Goal: Task Accomplishment & Management: Use online tool/utility

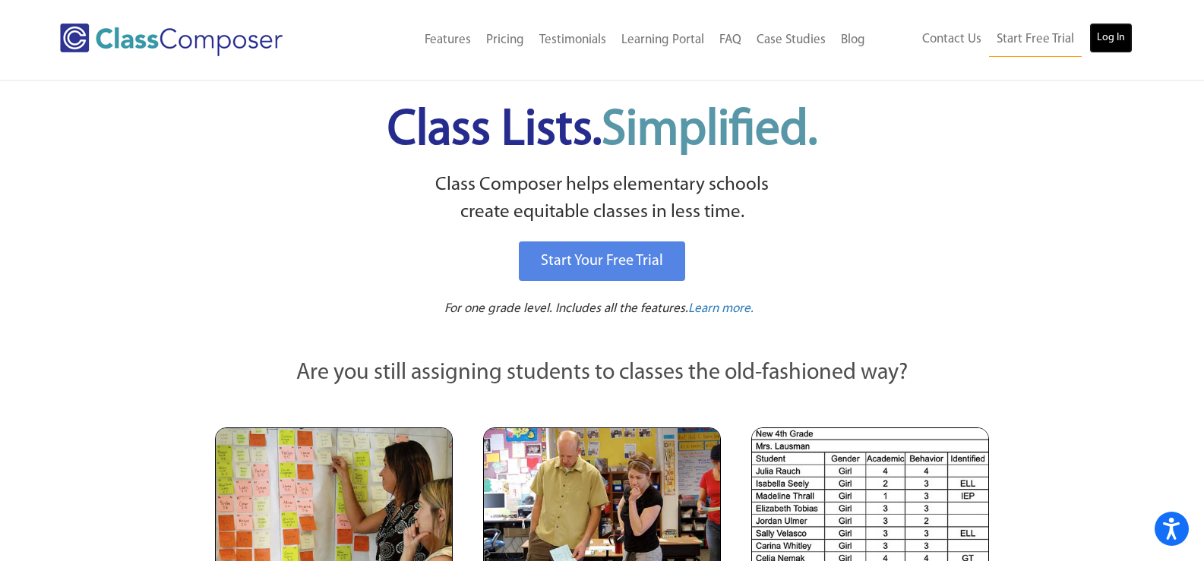
click at [1111, 38] on link "Log In" at bounding box center [1110, 38] width 43 height 30
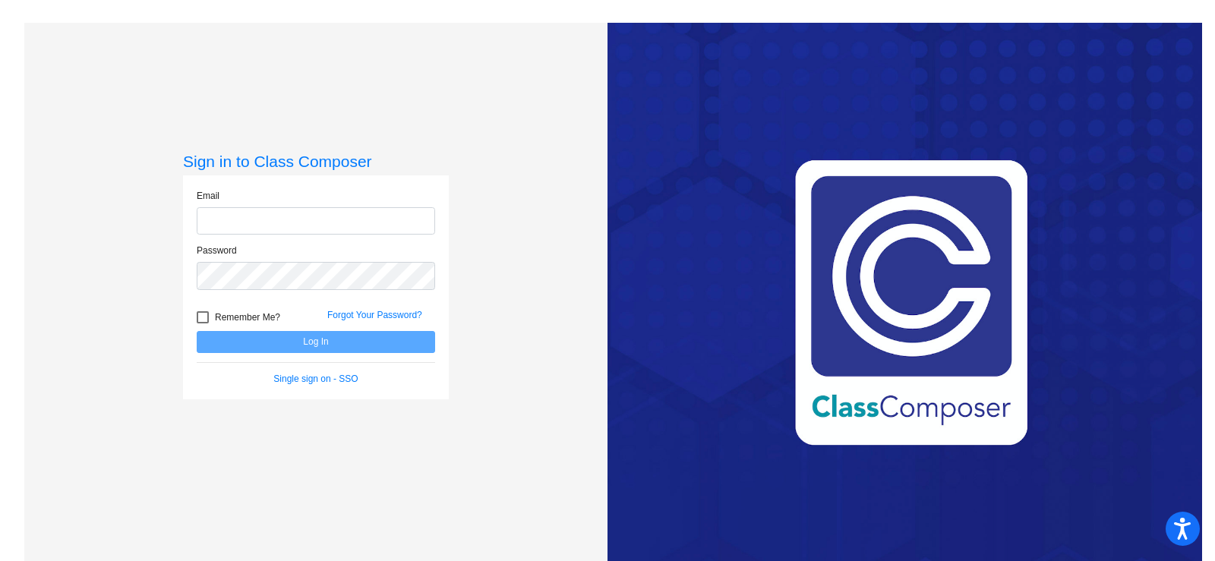
type input "[EMAIL_ADDRESS][DOMAIN_NAME]"
click at [305, 349] on button "Log In" at bounding box center [316, 342] width 238 height 22
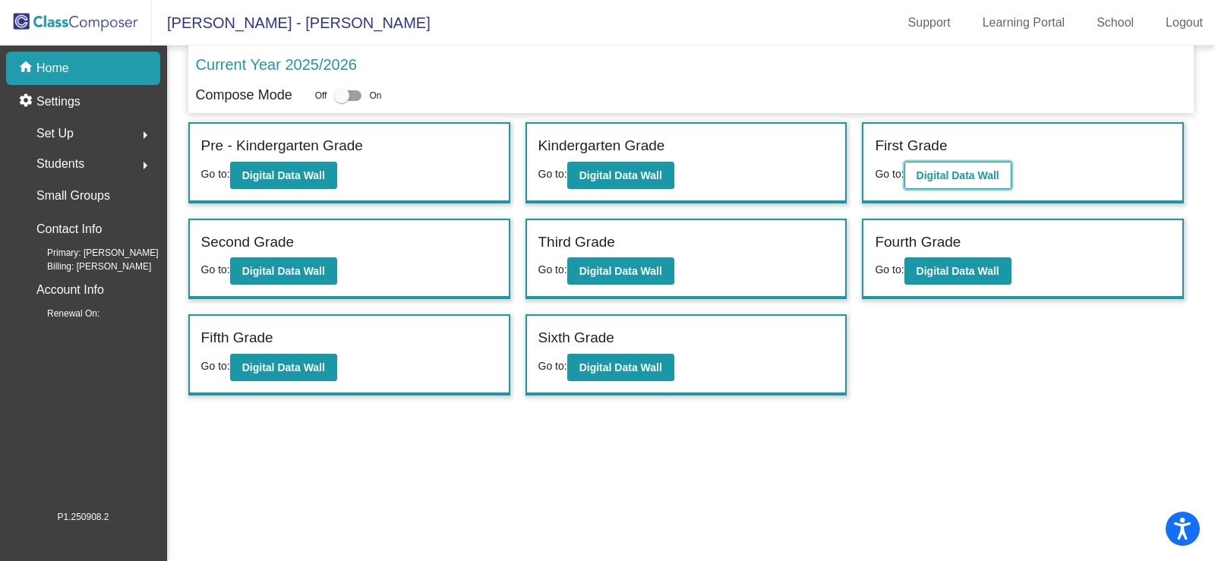
click at [943, 181] on b "Digital Data Wall" at bounding box center [958, 175] width 83 height 12
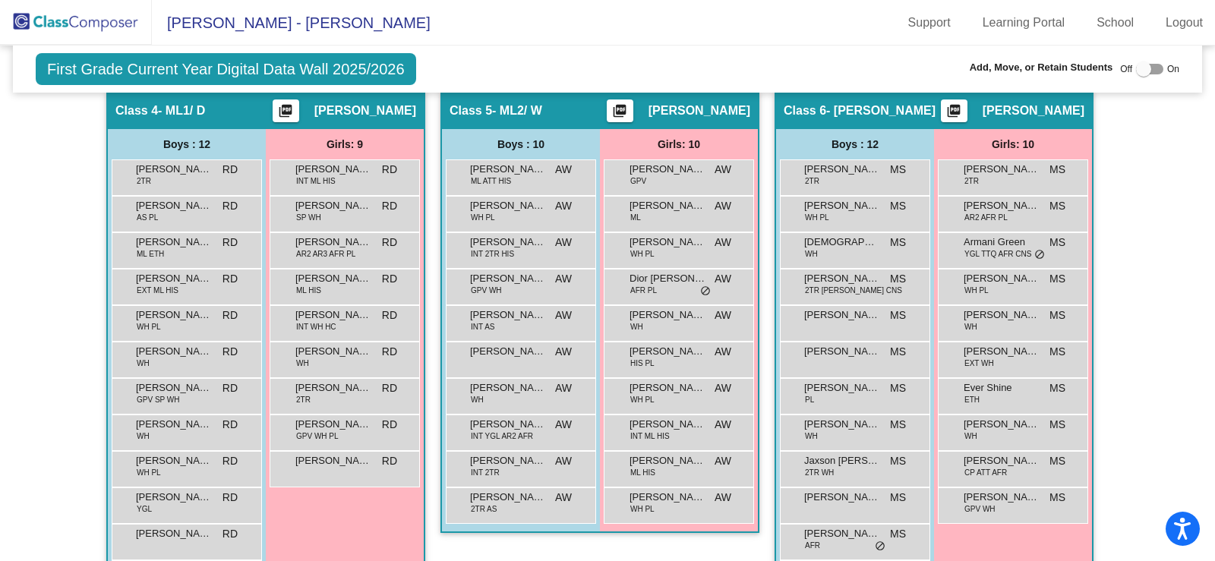
scroll to position [1063, 0]
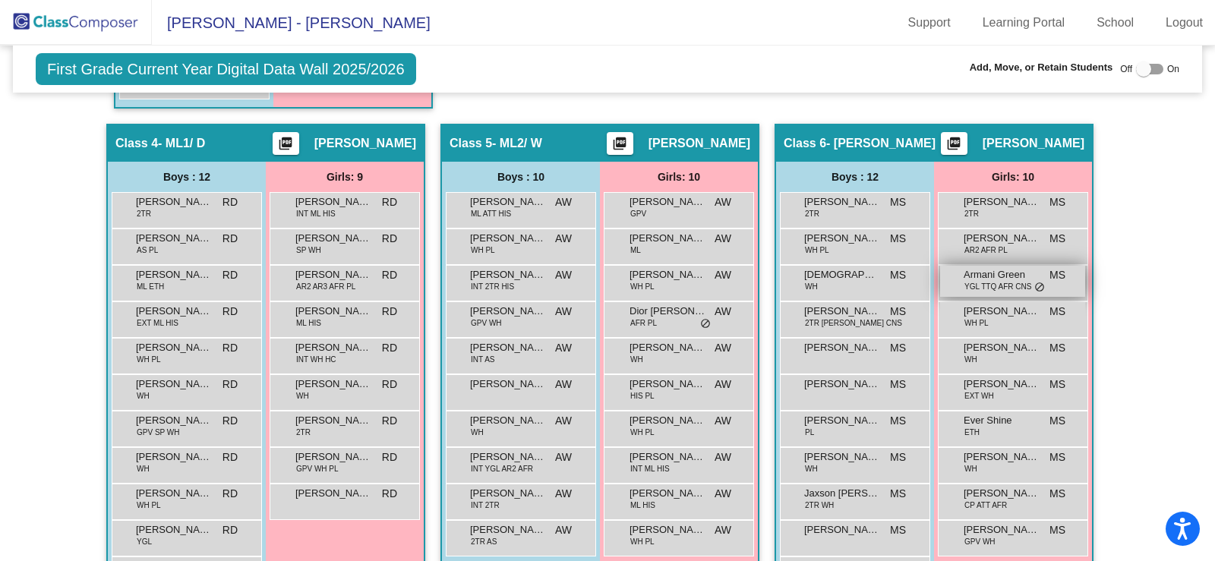
click at [984, 282] on span "YGL TTQ AFR CNS" at bounding box center [997, 286] width 67 height 11
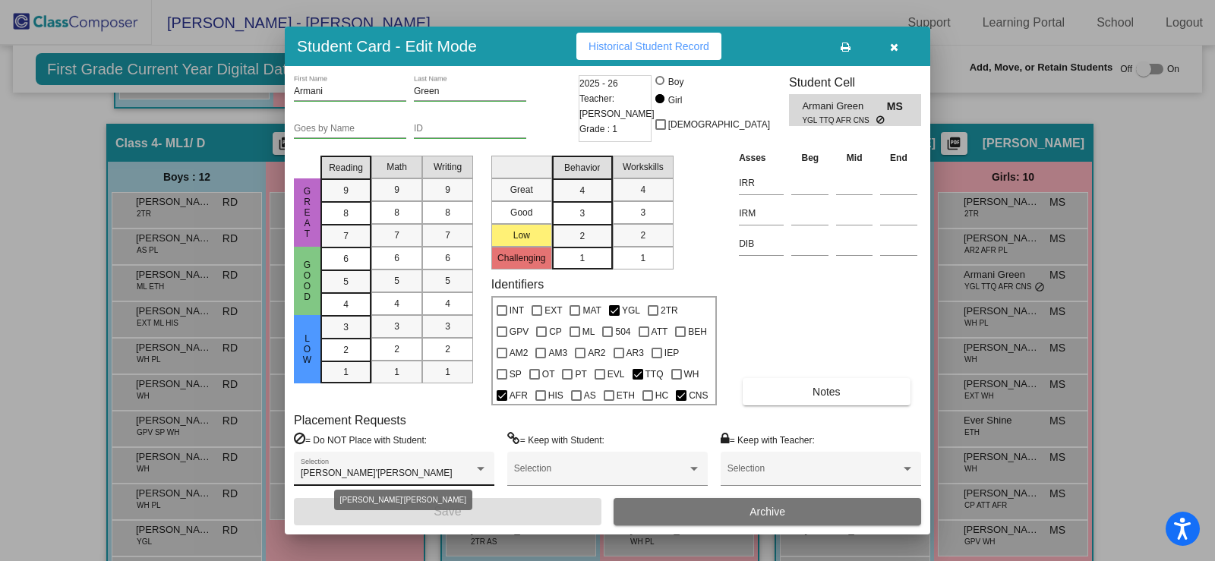
click at [434, 472] on div "[PERSON_NAME]'[PERSON_NAME]" at bounding box center [387, 474] width 173 height 11
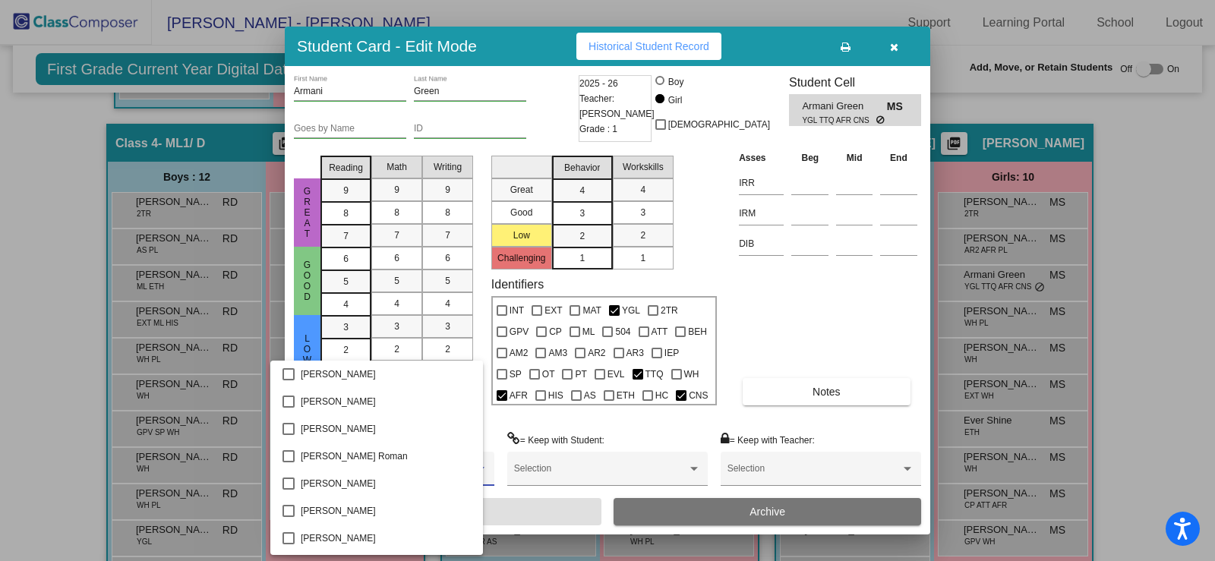
scroll to position [229, 0]
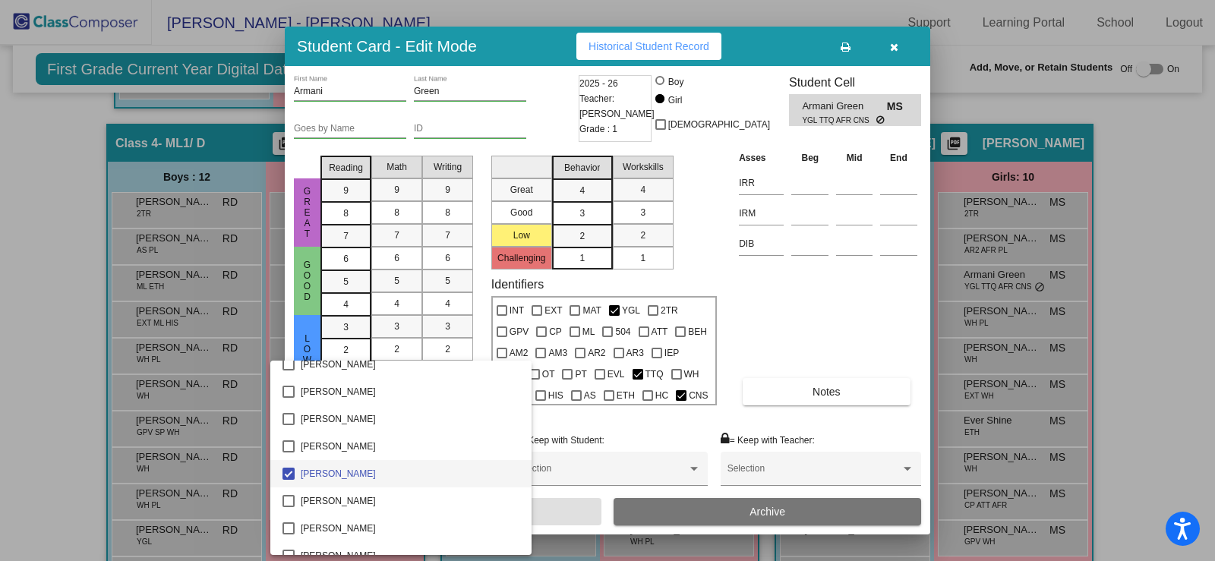
click at [835, 393] on div at bounding box center [607, 280] width 1215 height 561
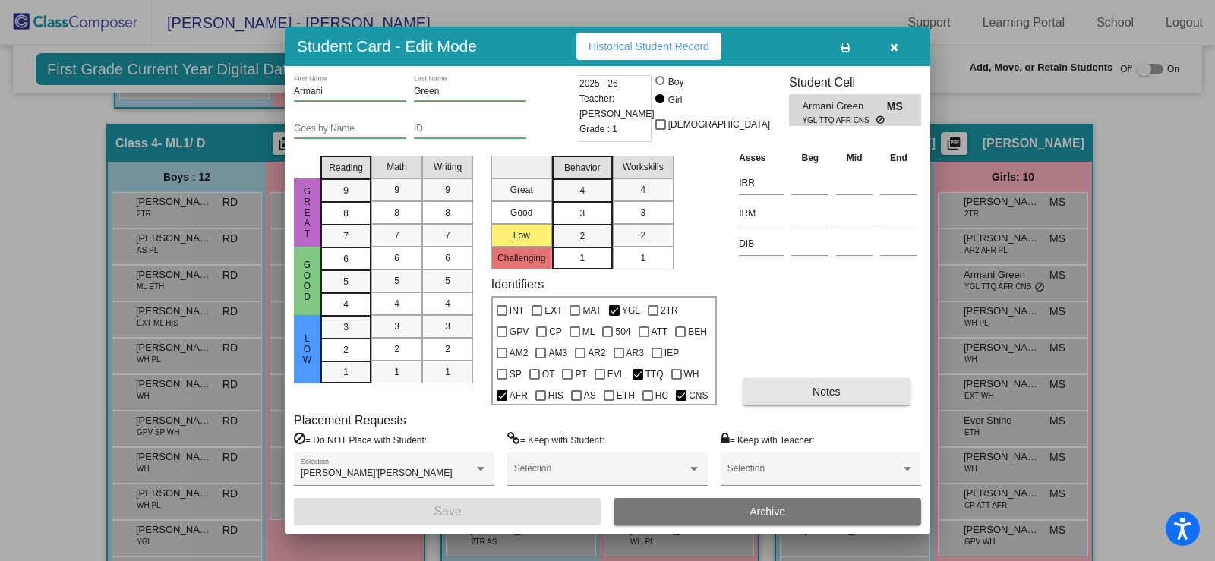
click at [835, 393] on span "Notes" at bounding box center [827, 392] width 28 height 12
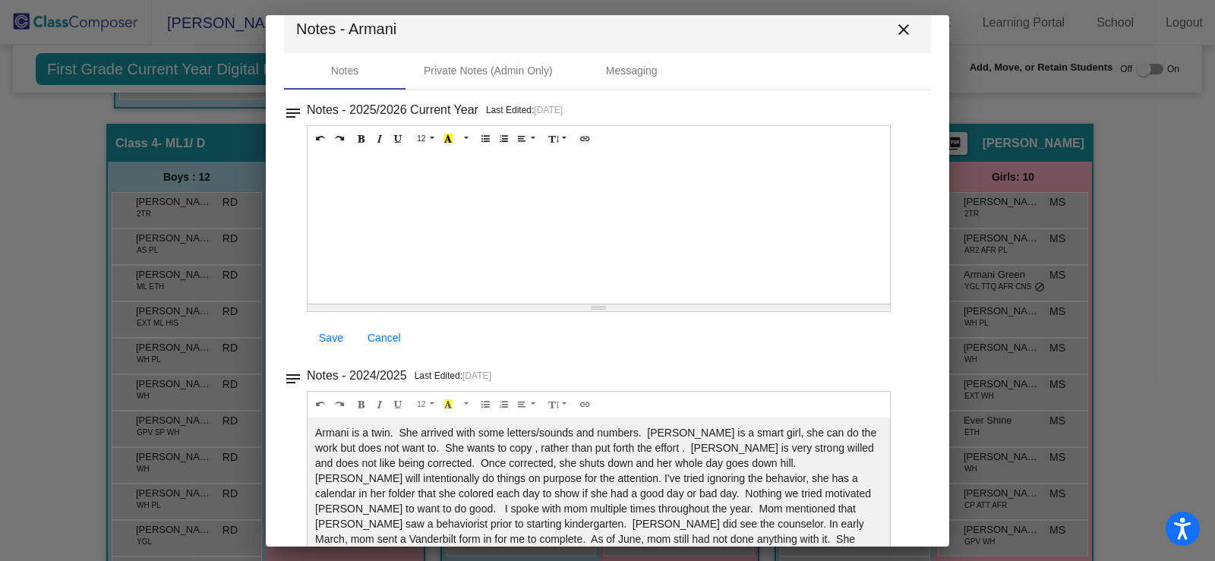
scroll to position [2, 0]
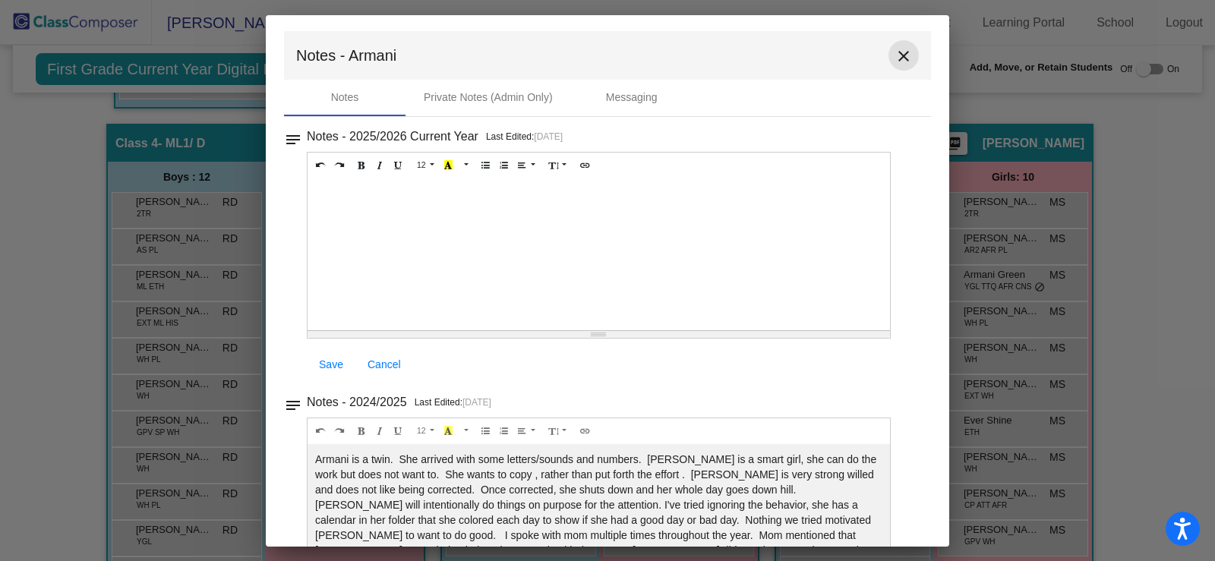
click at [895, 54] on mat-icon "close" at bounding box center [904, 56] width 18 height 18
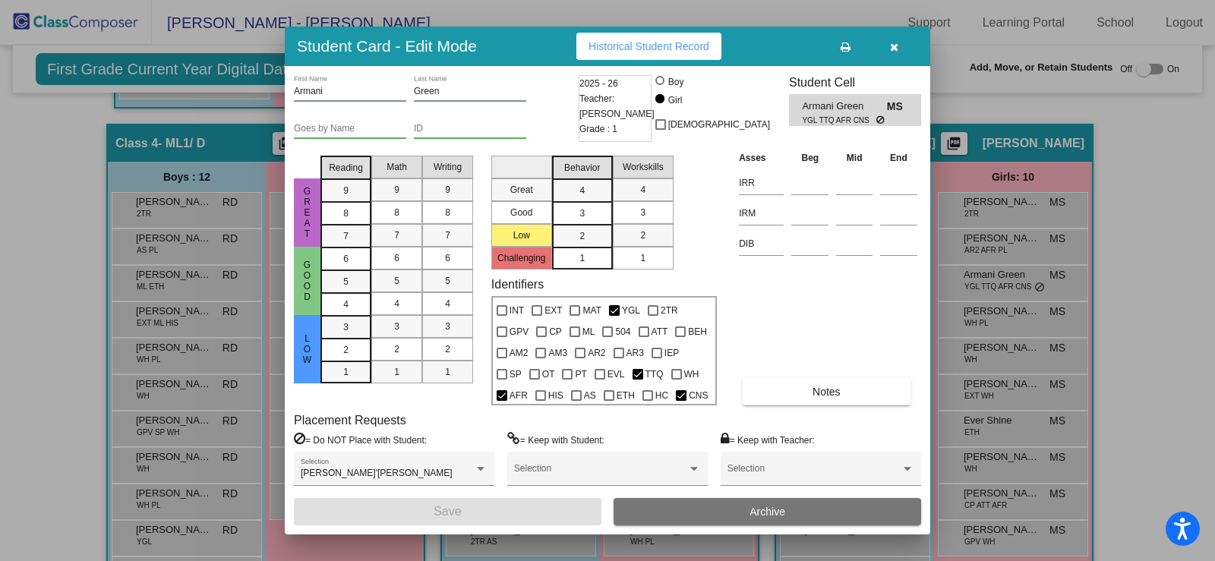
click at [892, 46] on icon "button" at bounding box center [894, 47] width 8 height 11
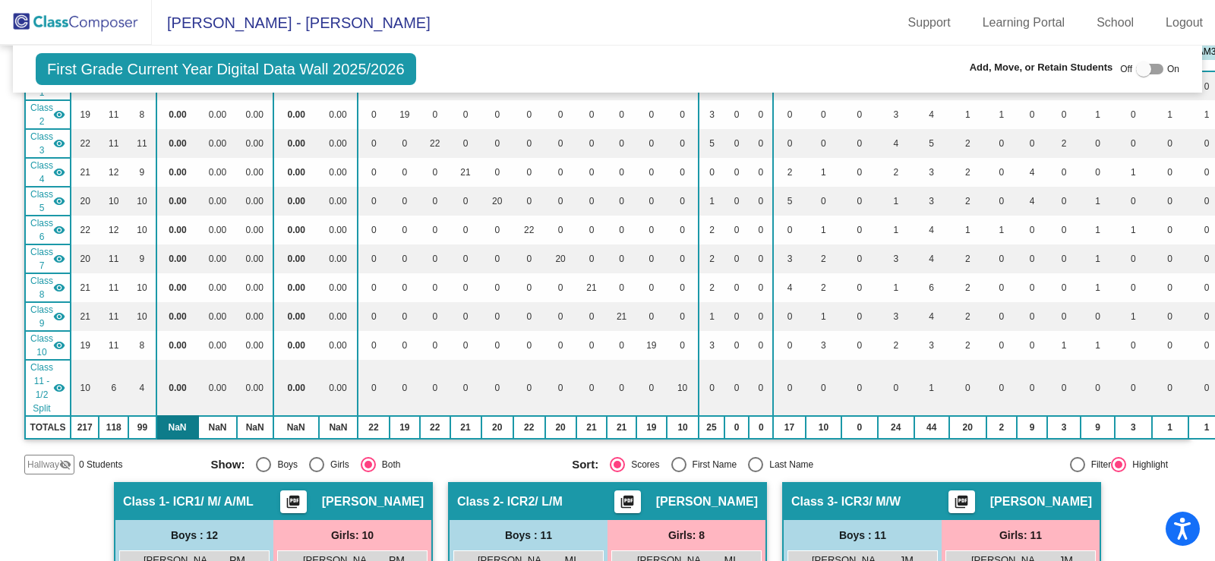
scroll to position [0, 0]
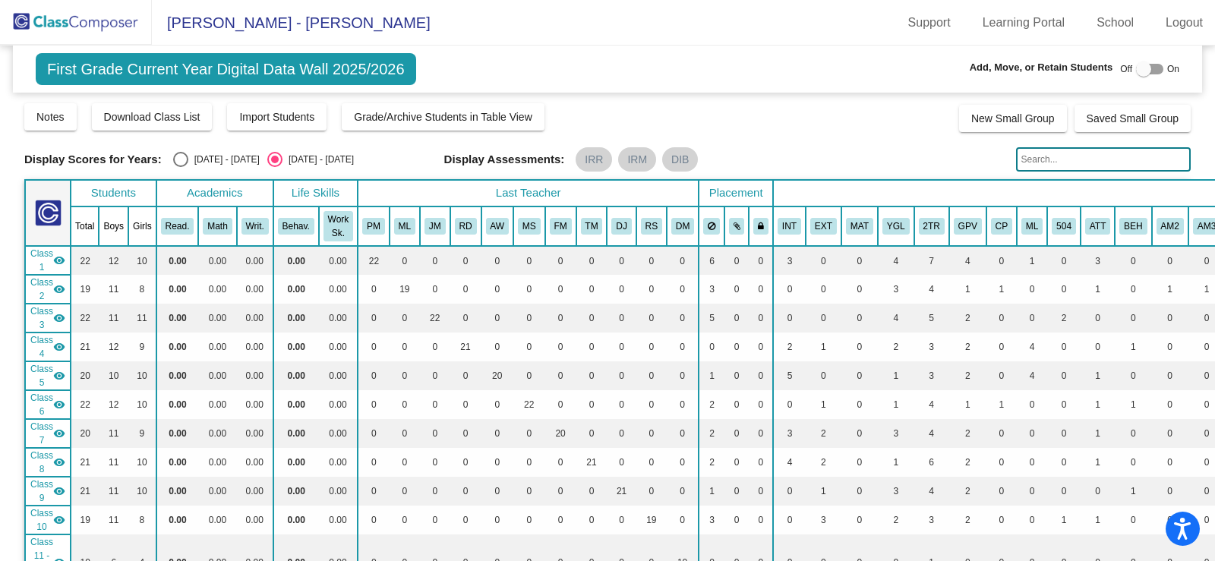
click at [179, 156] on div "Select an option" at bounding box center [180, 159] width 15 height 15
click at [180, 167] on input "[DATE] - [DATE]" at bounding box center [180, 167] width 1 height 1
radio input "true"
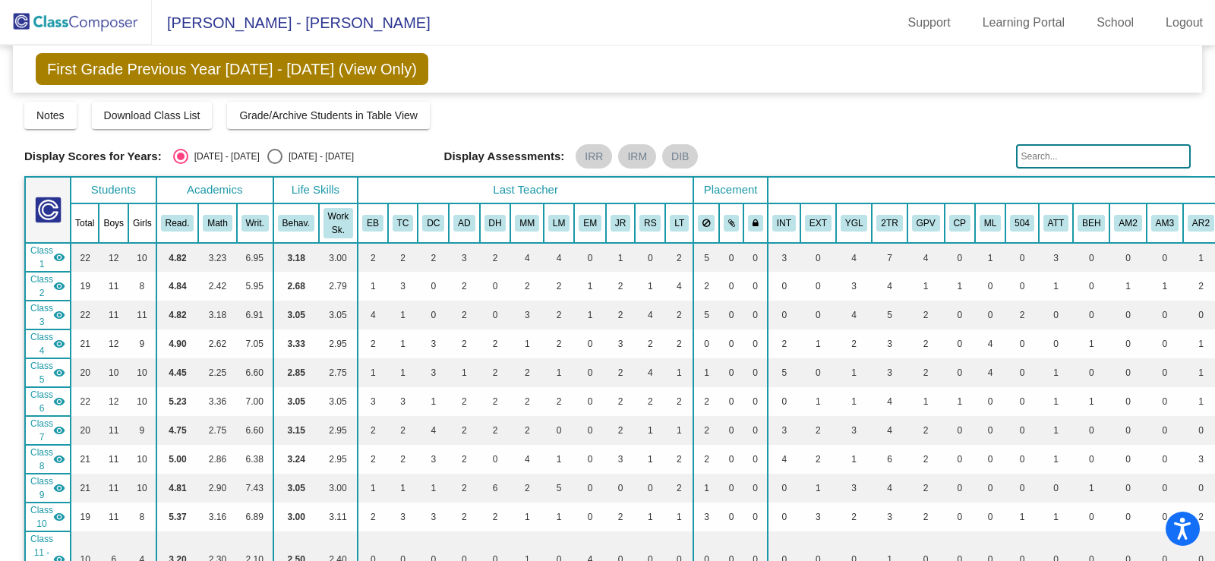
click at [275, 156] on div "Select an option" at bounding box center [275, 156] width 0 height 0
click at [274, 164] on input "[DATE] - [DATE]" at bounding box center [274, 164] width 1 height 1
radio input "true"
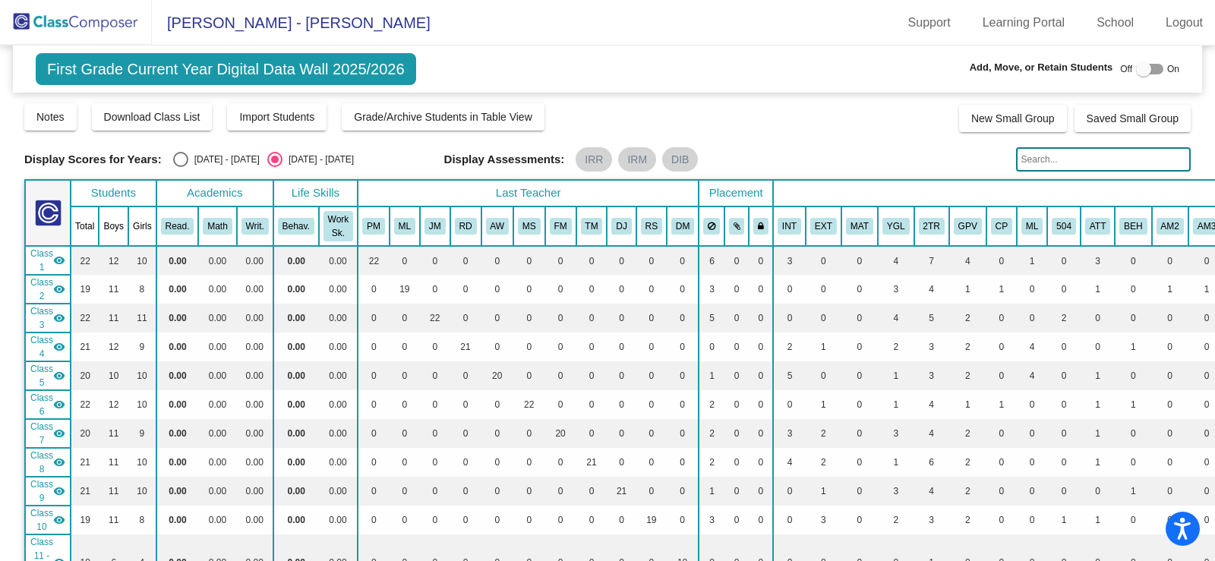
click at [1152, 70] on div at bounding box center [1149, 69] width 27 height 11
checkbox input "true"
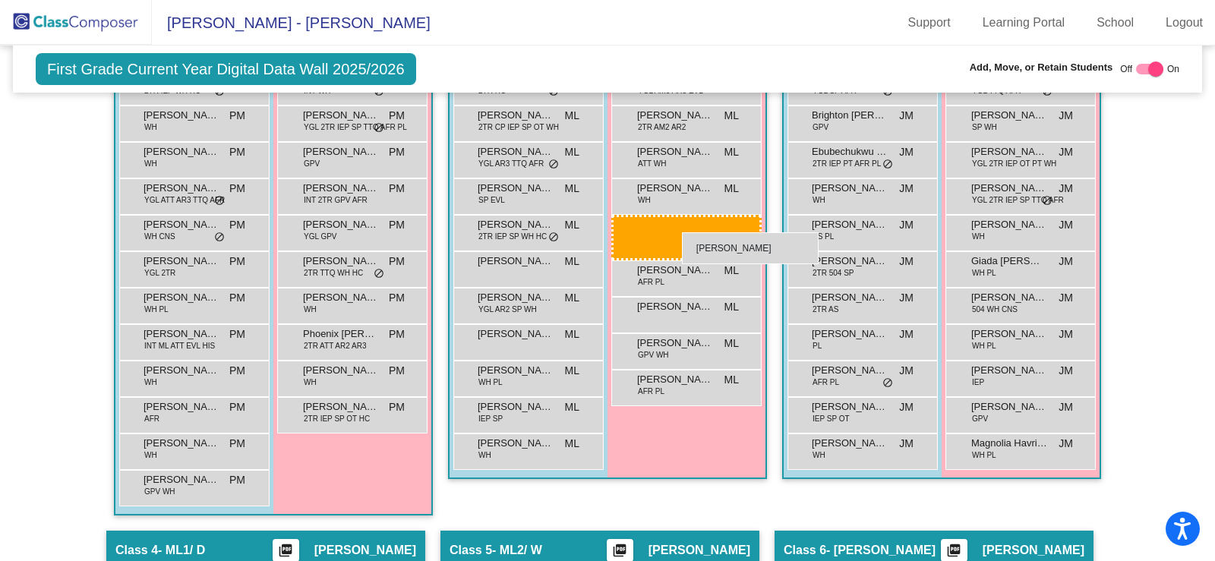
scroll to position [683, 0]
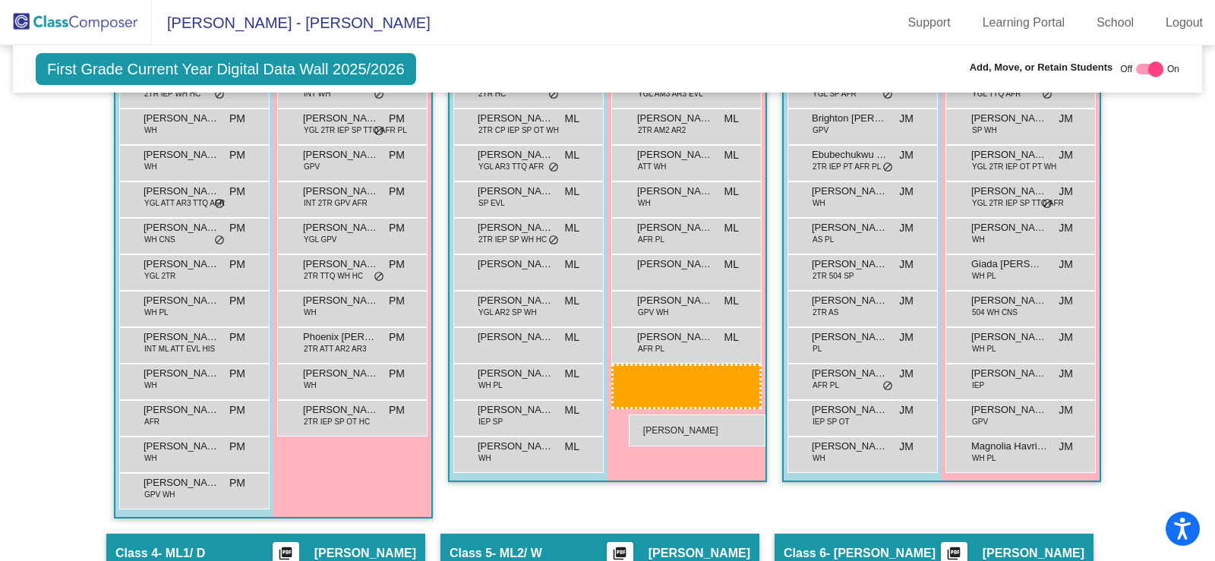
drag, startPoint x: 696, startPoint y: 390, endPoint x: 629, endPoint y: 415, distance: 72.1
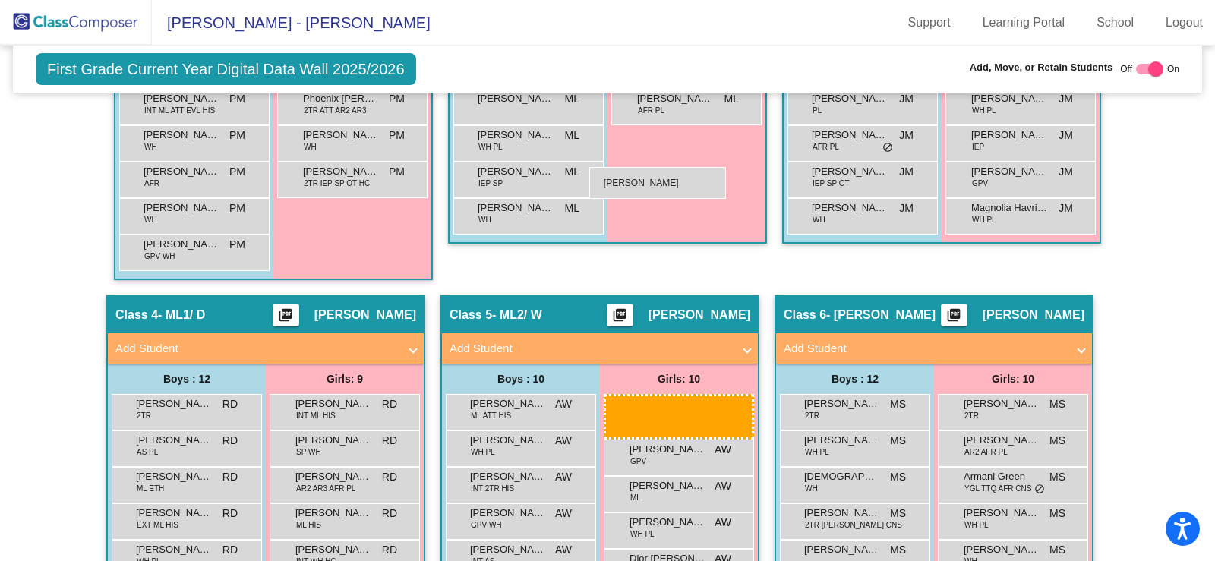
scroll to position [911, 0]
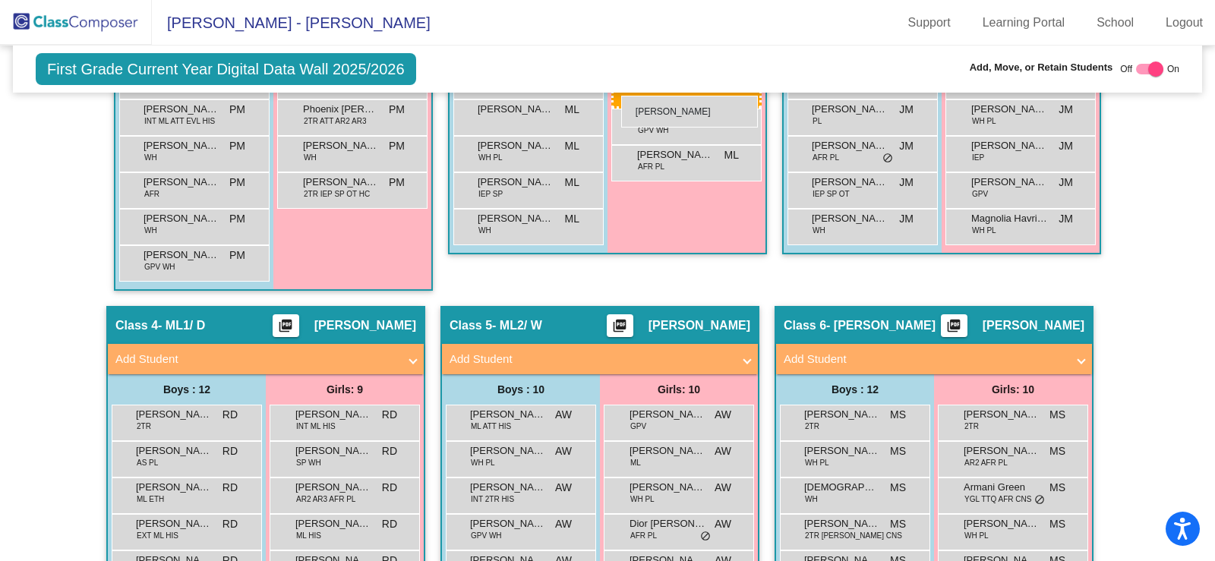
drag, startPoint x: 640, startPoint y: 399, endPoint x: 621, endPoint y: 96, distance: 304.3
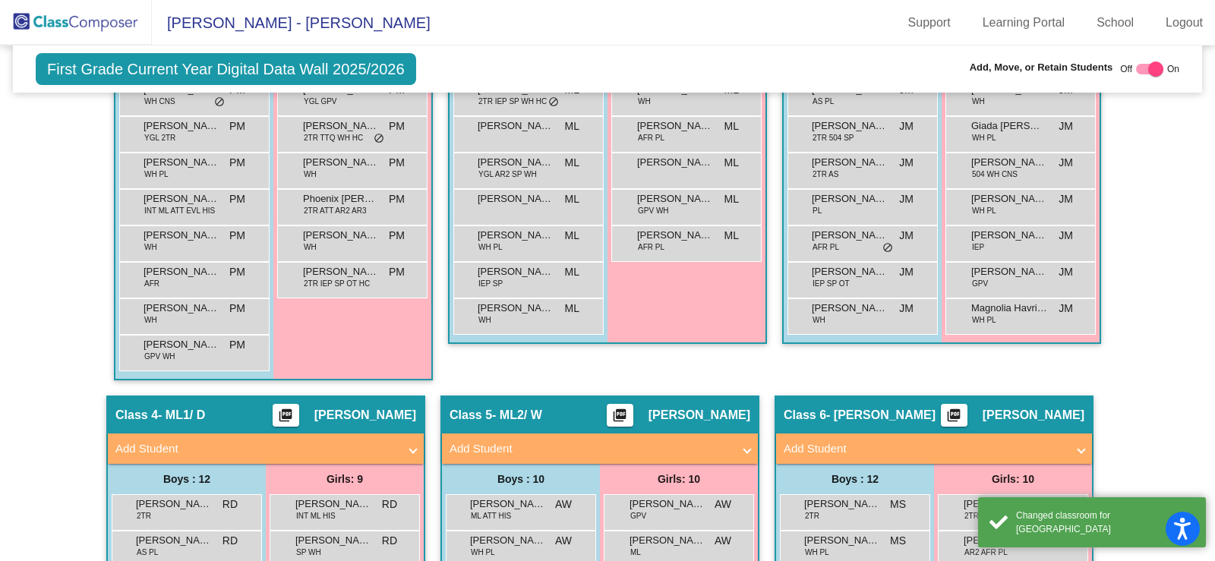
scroll to position [683, 0]
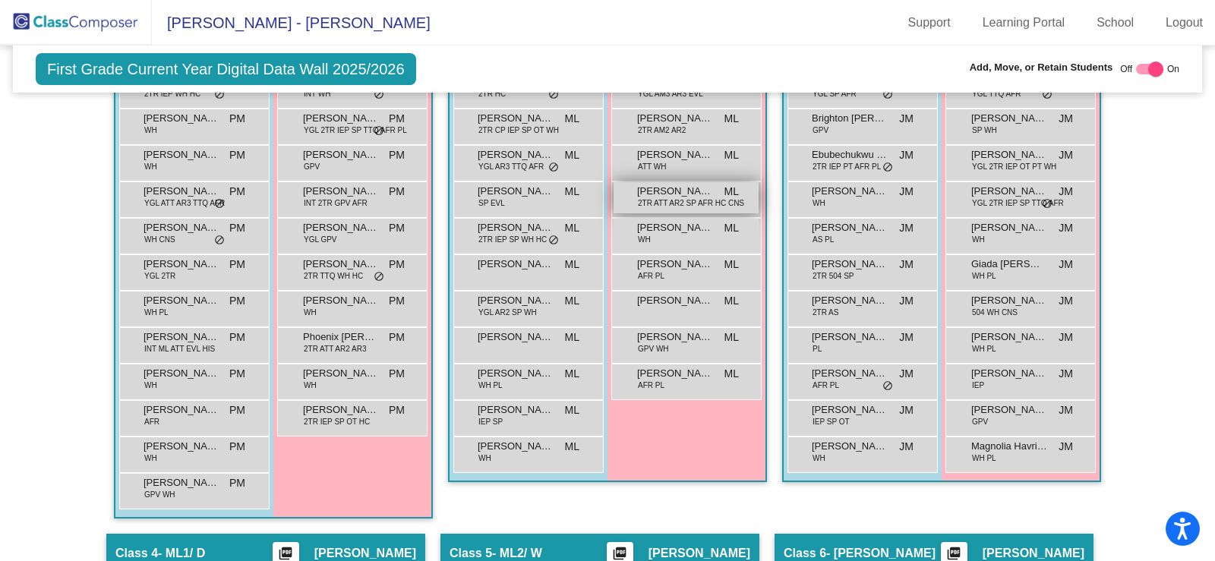
click at [661, 191] on span "[PERSON_NAME]" at bounding box center [675, 191] width 76 height 15
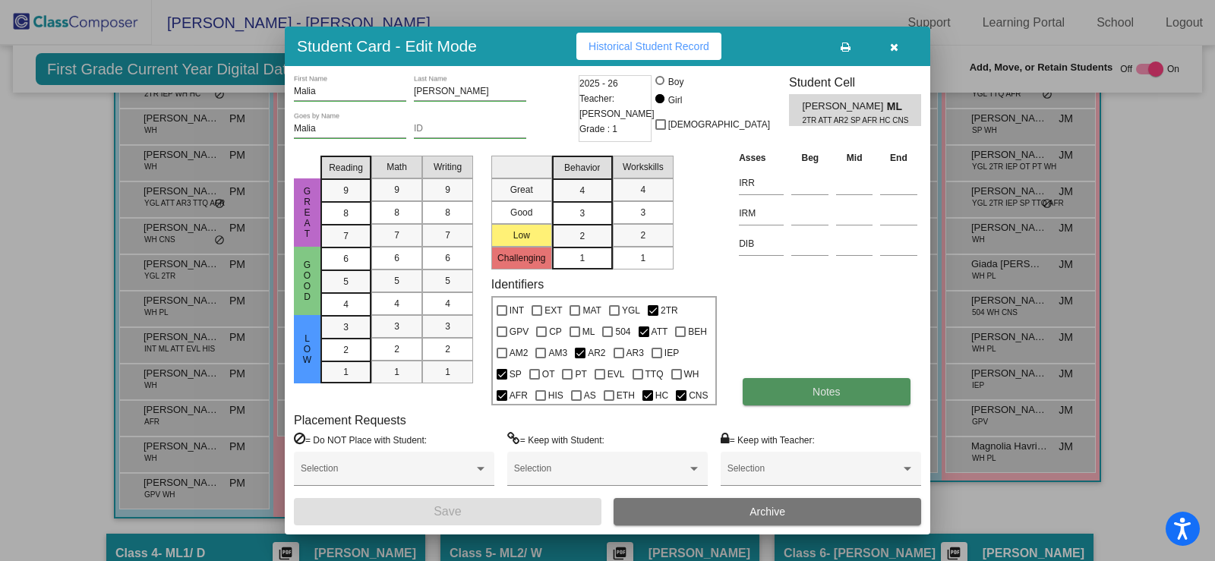
click at [845, 395] on button "Notes" at bounding box center [826, 391] width 167 height 27
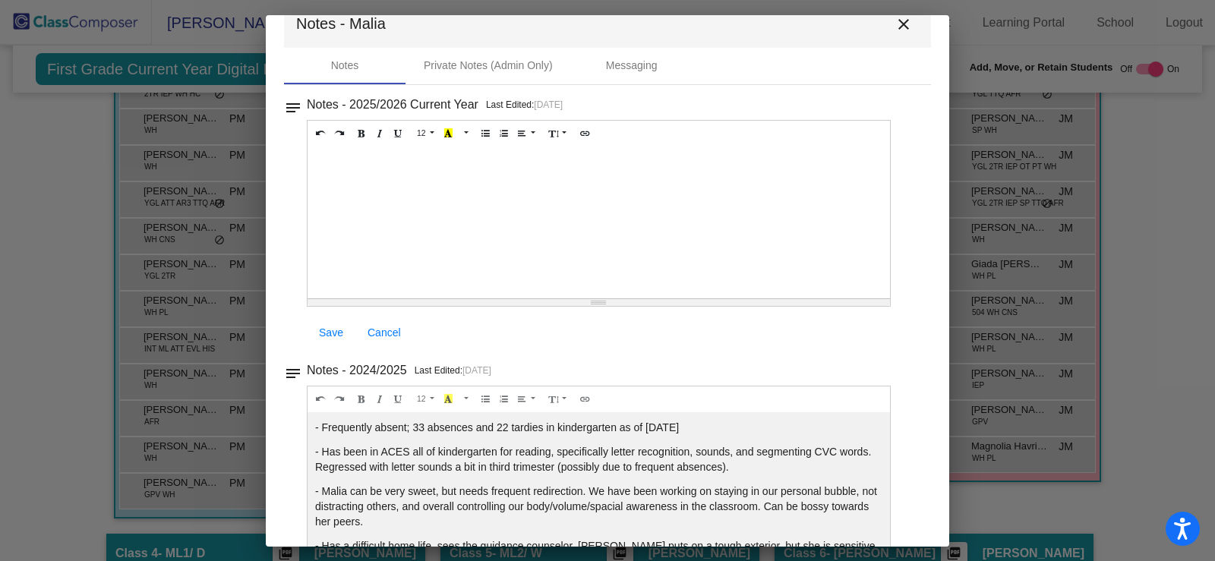
scroll to position [0, 0]
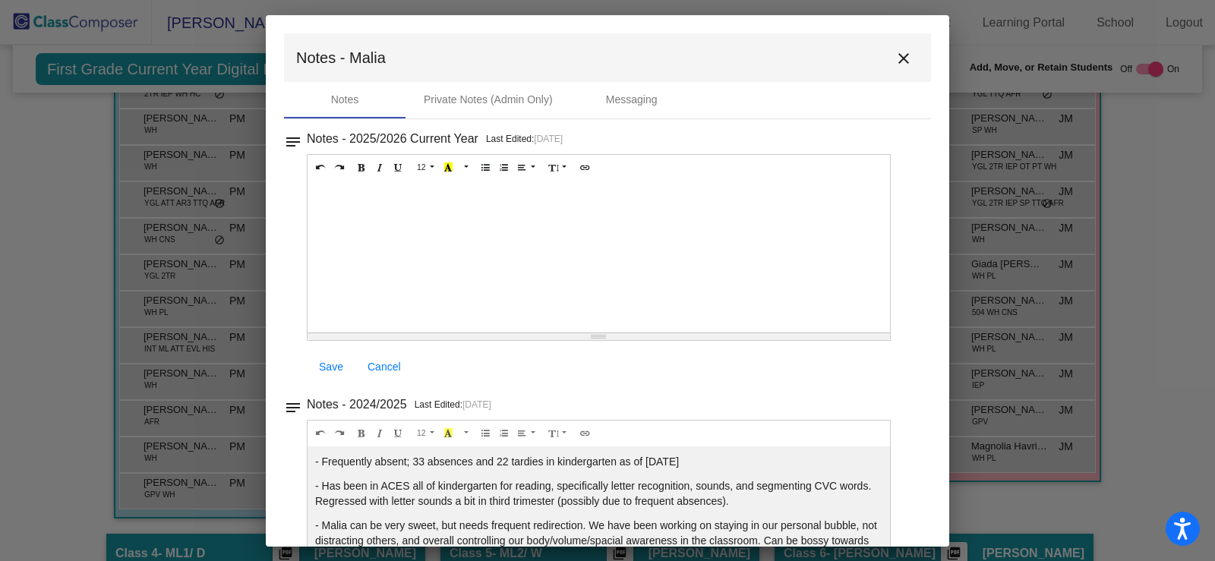
click at [897, 58] on mat-icon "close" at bounding box center [904, 58] width 18 height 18
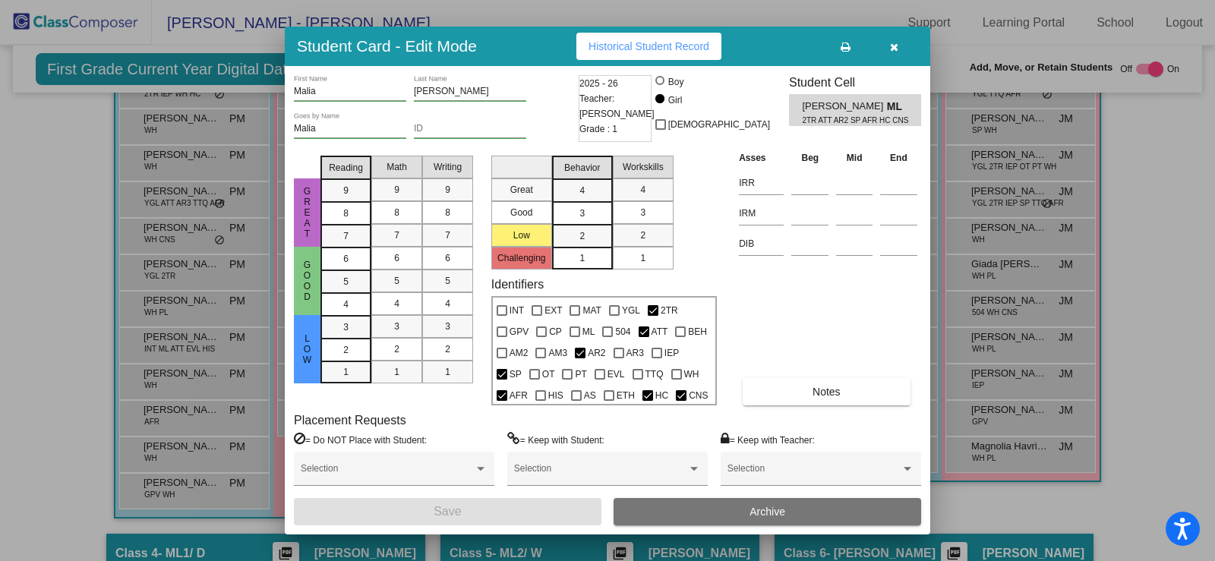
click at [893, 43] on icon "button" at bounding box center [894, 47] width 8 height 11
